Goal: Task Accomplishment & Management: Manage account settings

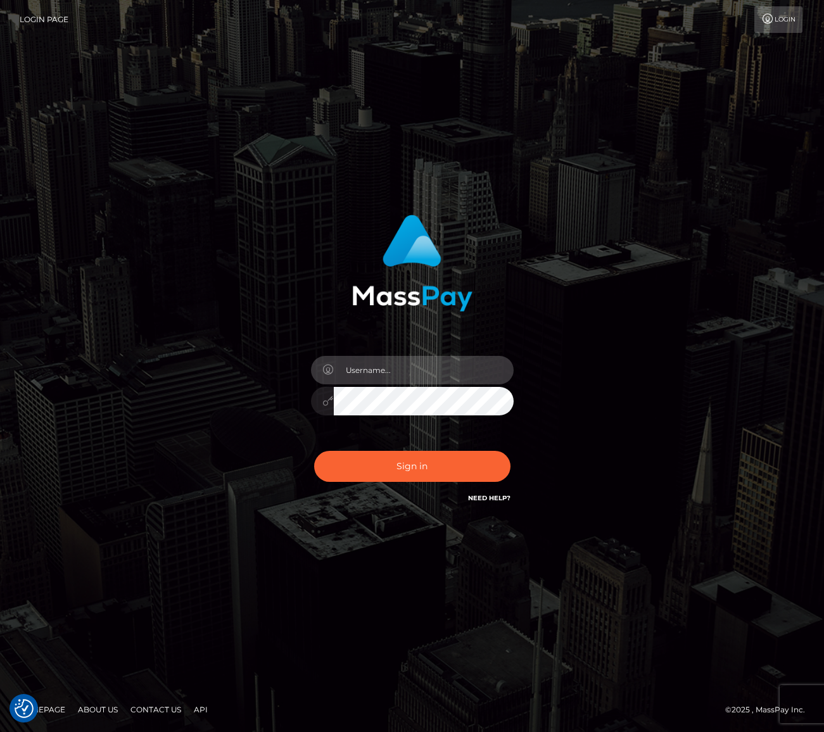
type input "jacka"
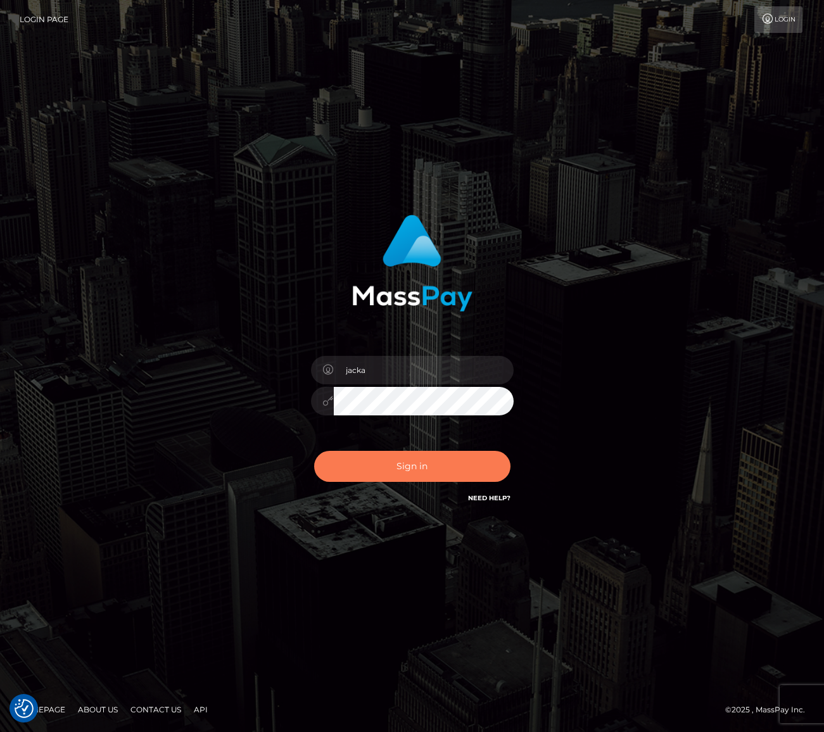
click at [395, 466] on button "Sign in" at bounding box center [412, 466] width 196 height 31
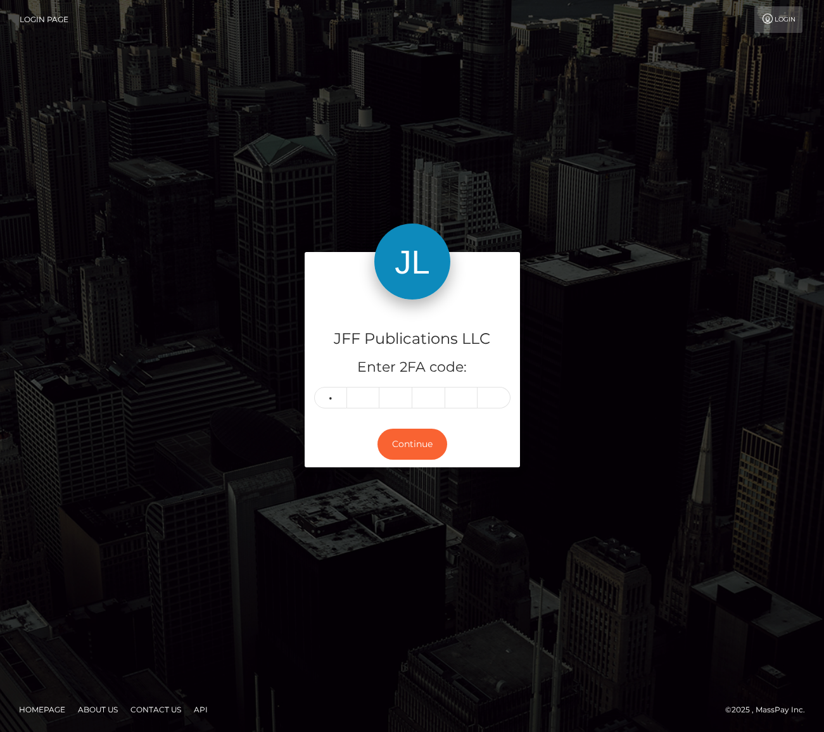
type input "9"
type input "4"
type input "8"
type input "9"
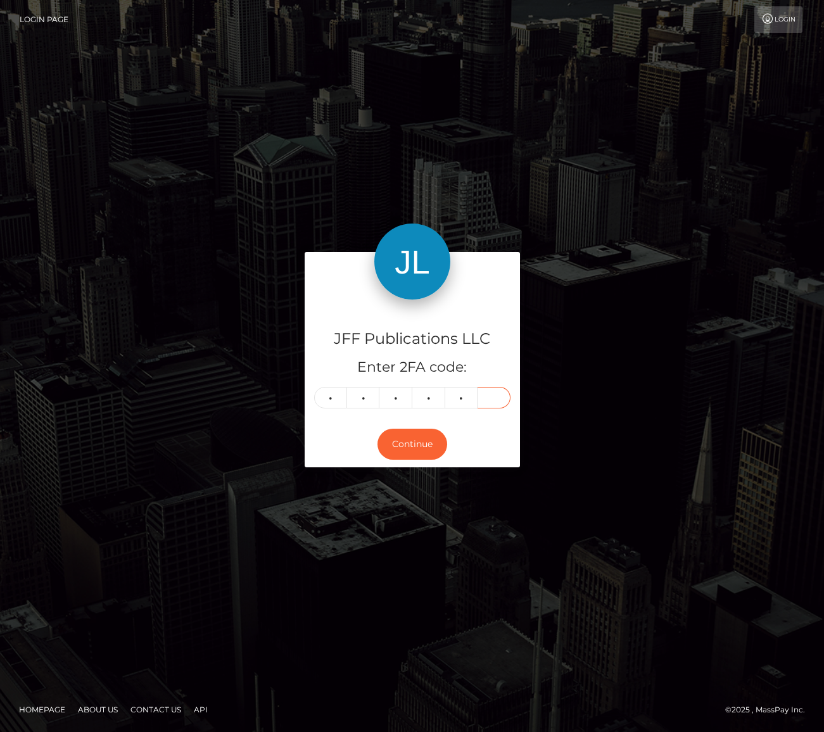
type input "0"
